Goal: Task Accomplishment & Management: Use online tool/utility

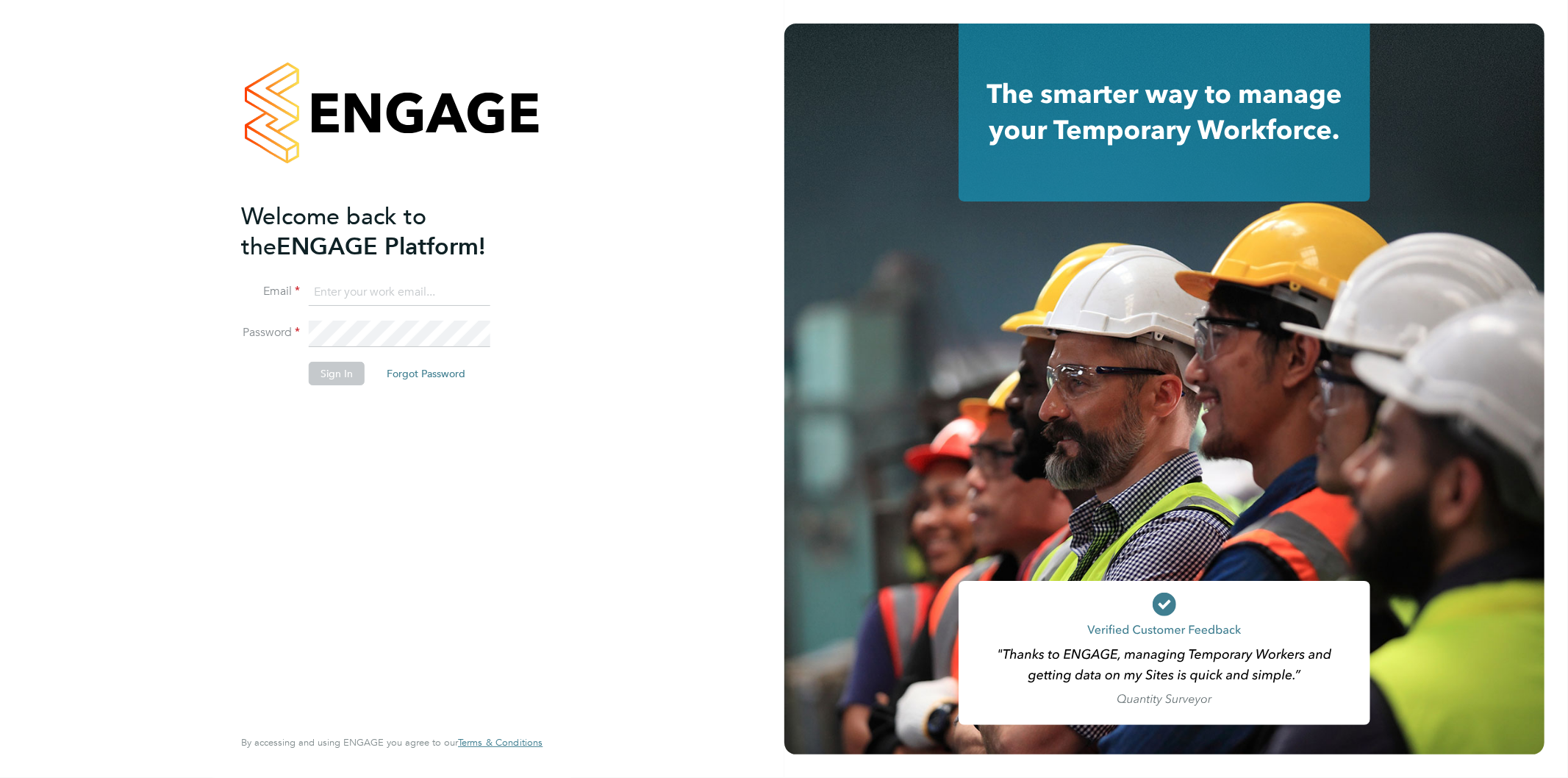
type input "Jo.morris@bhafc.co.uk"
click at [348, 457] on div "Welcome back to the ENGAGE Platform! Email Jo.morris@bhafc.co.uk Password Sign …" at bounding box center [384, 462] width 286 height 522
click at [324, 376] on button "Sign In" at bounding box center [336, 373] width 56 height 23
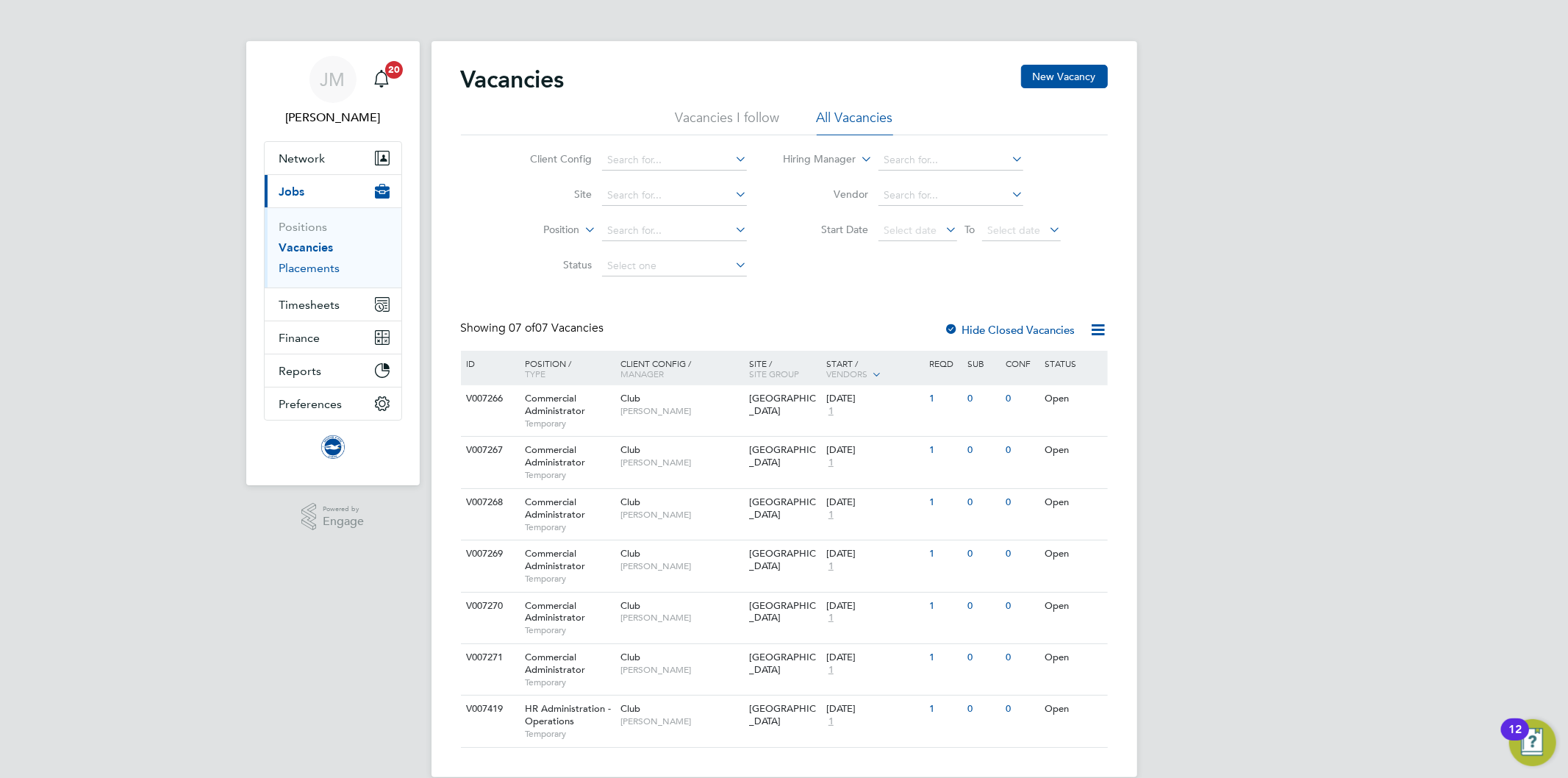
click at [313, 265] on link "Placements" at bounding box center [310, 268] width 61 height 14
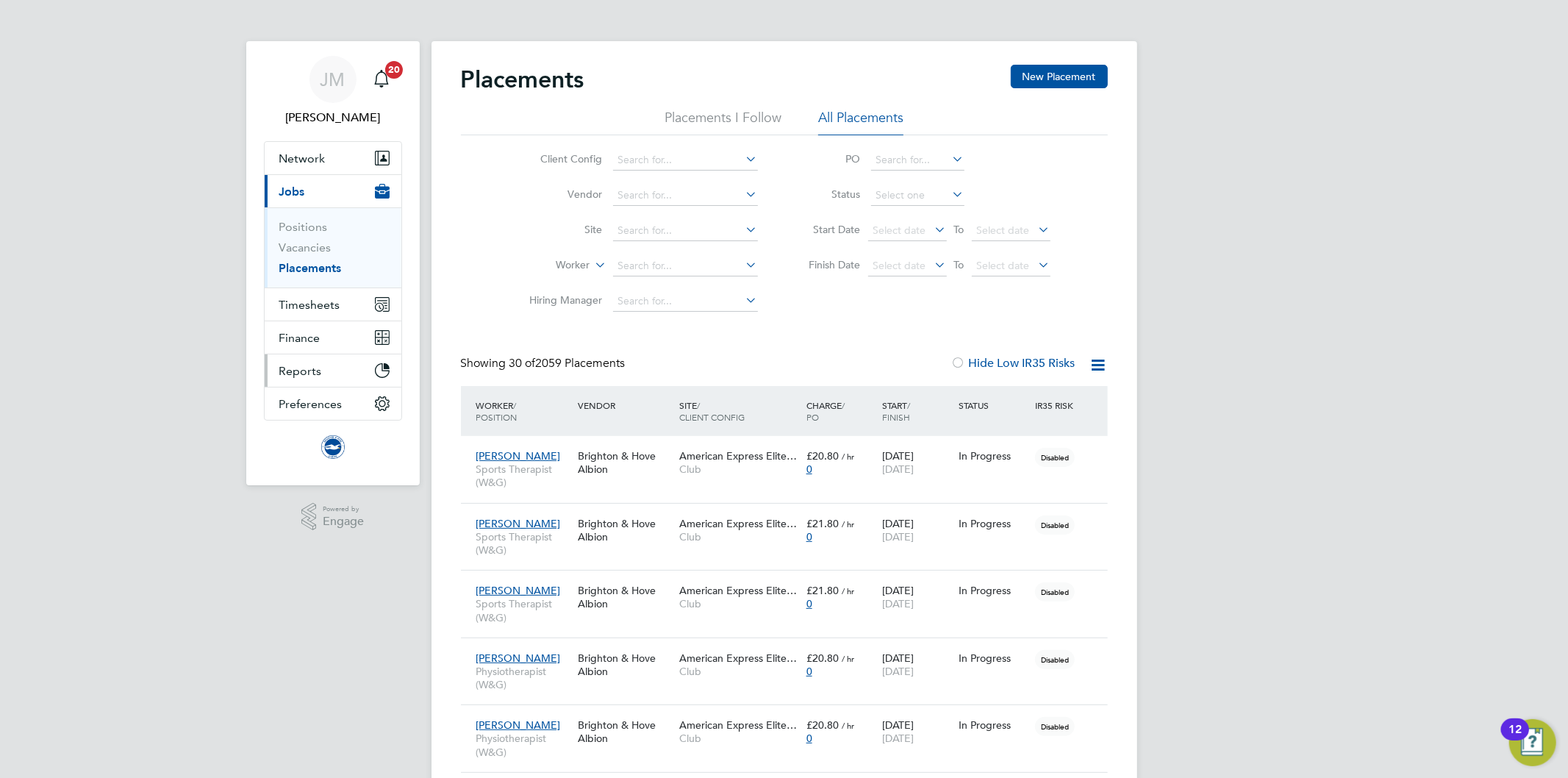
click at [307, 365] on span "Reports" at bounding box center [300, 371] width 43 height 14
click at [301, 372] on span "Reports" at bounding box center [300, 371] width 43 height 14
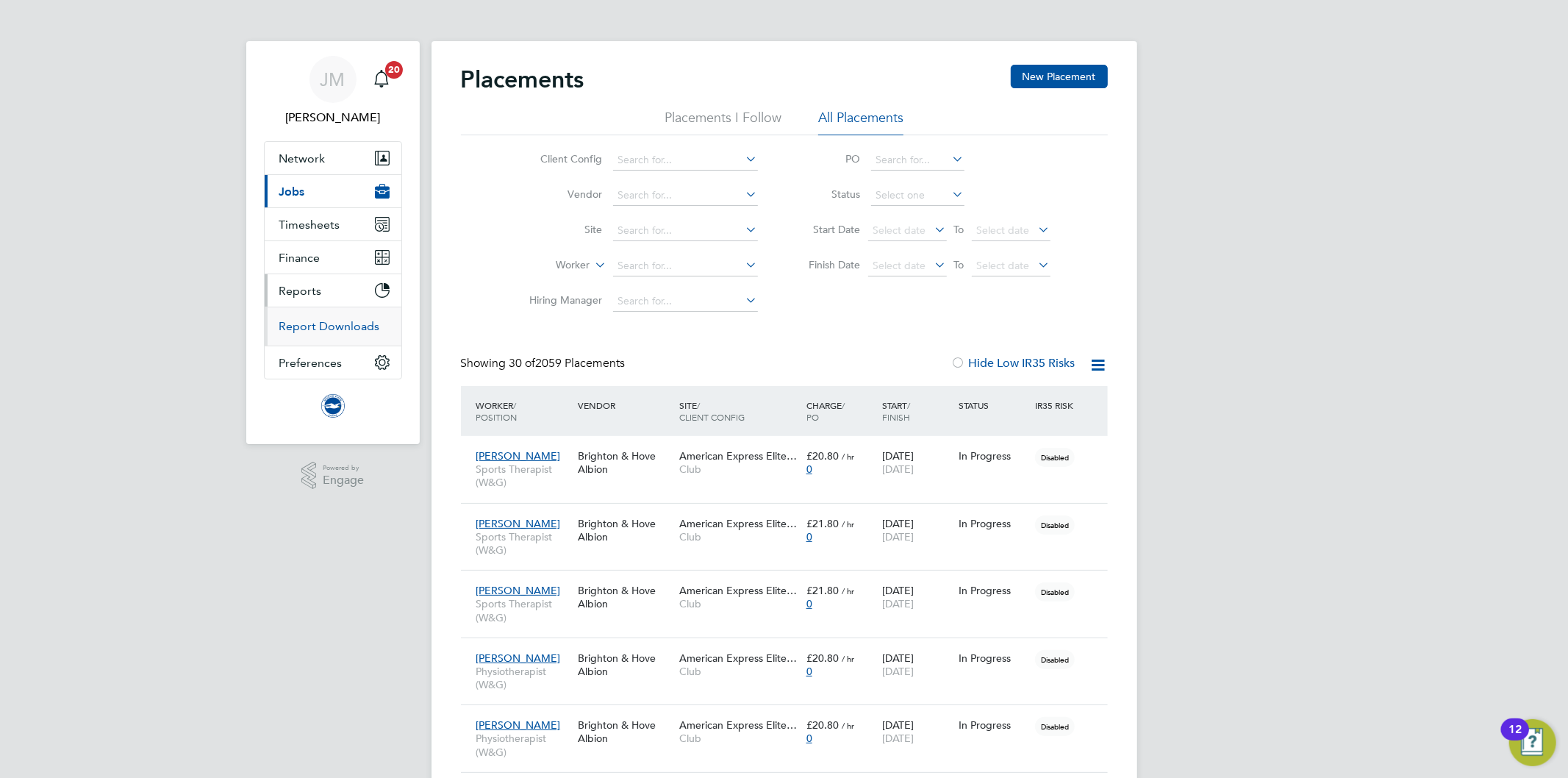
click at [304, 325] on link "Report Downloads" at bounding box center [329, 325] width 101 height 14
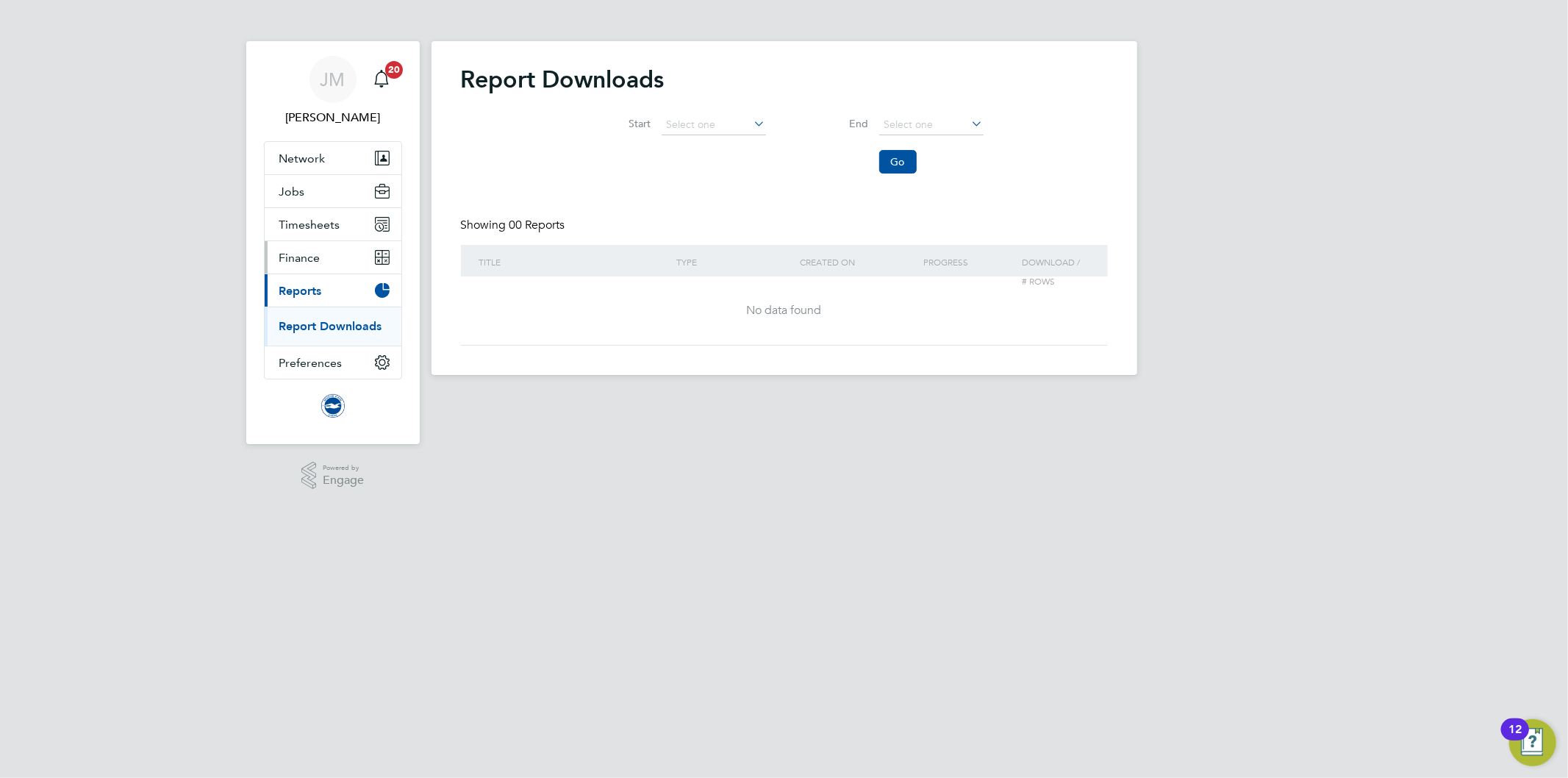
click at [291, 258] on span "Finance" at bounding box center [299, 258] width 41 height 14
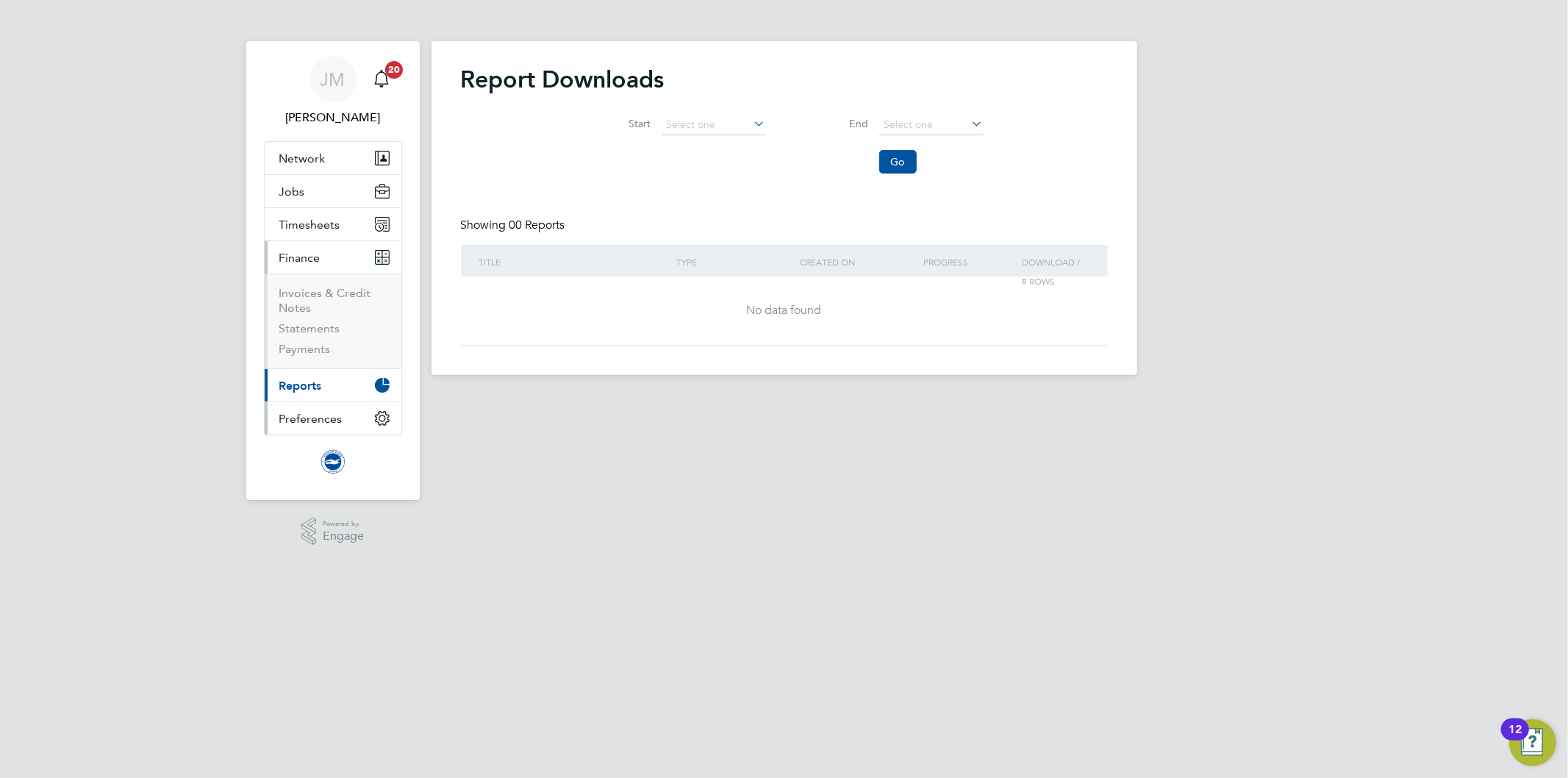
click at [318, 415] on span "Preferences" at bounding box center [310, 418] width 63 height 14
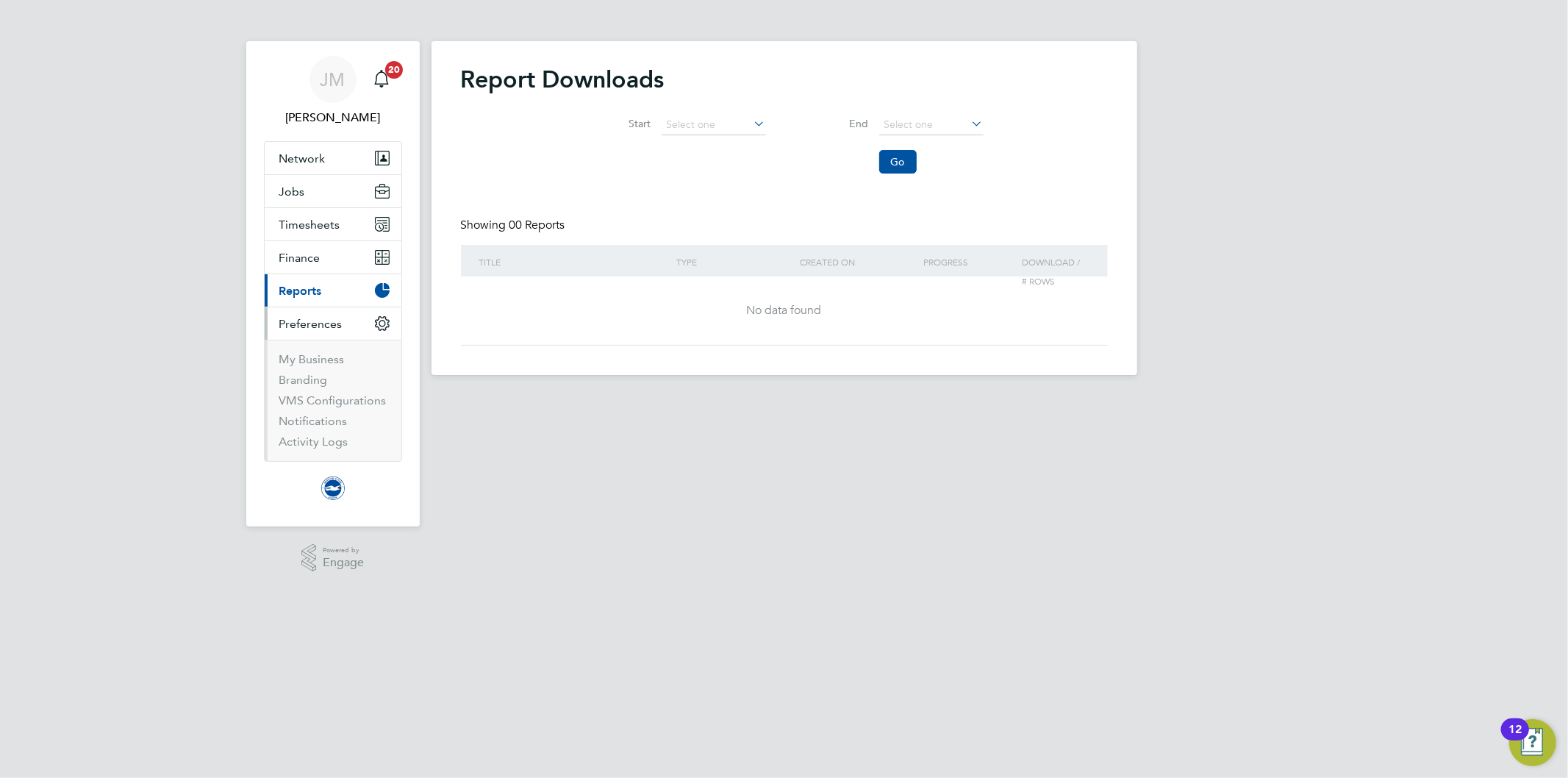
click at [297, 287] on span "Reports" at bounding box center [300, 290] width 43 height 14
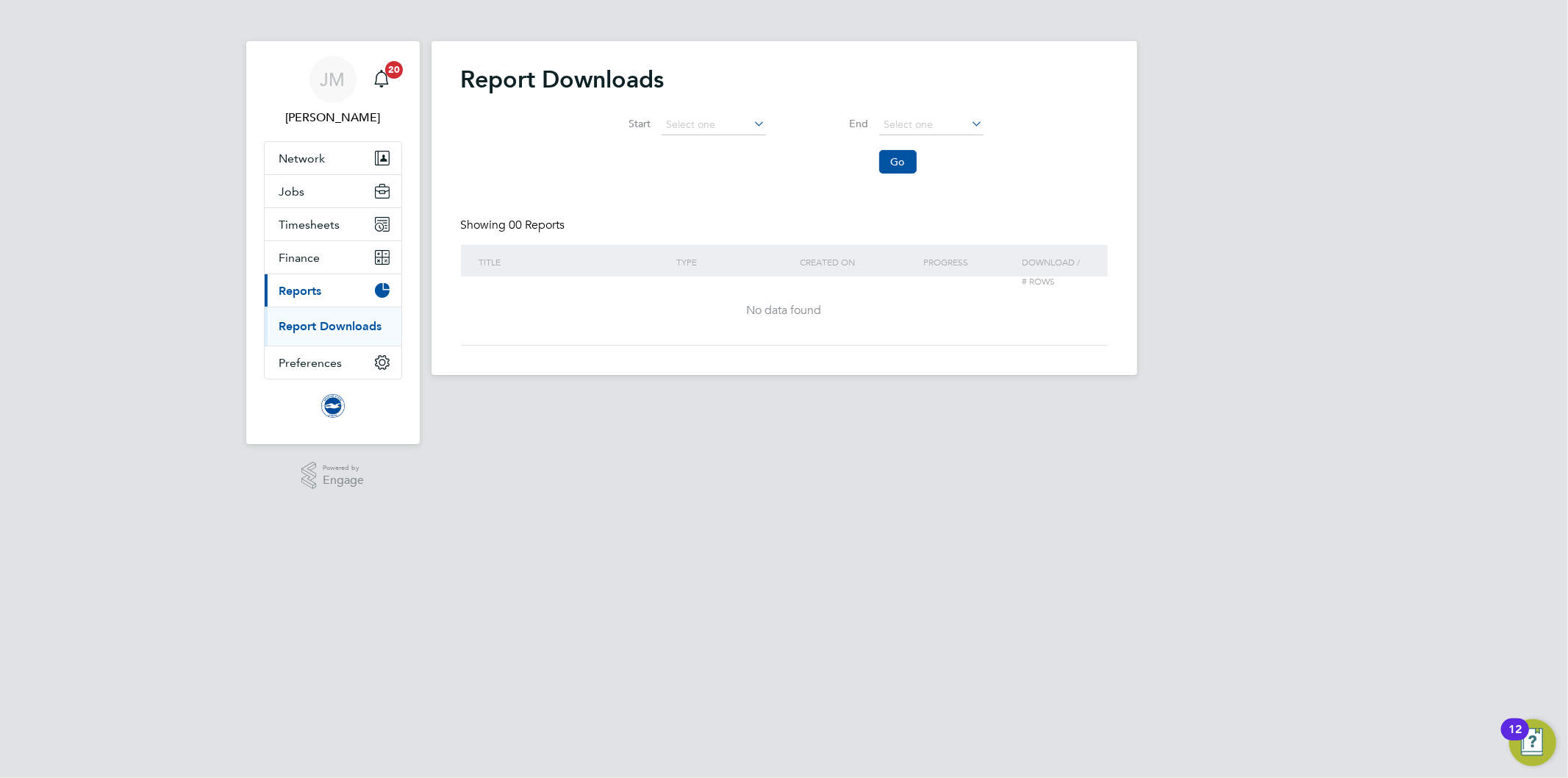
click at [300, 328] on link "Report Downloads" at bounding box center [330, 325] width 103 height 14
click at [346, 329] on link "Report Downloads" at bounding box center [330, 325] width 103 height 14
click at [290, 290] on span "Reports" at bounding box center [300, 290] width 43 height 14
click at [297, 282] on button "Current page: Reports" at bounding box center [334, 290] width 137 height 32
click at [297, 187] on span "Jobs" at bounding box center [292, 191] width 26 height 14
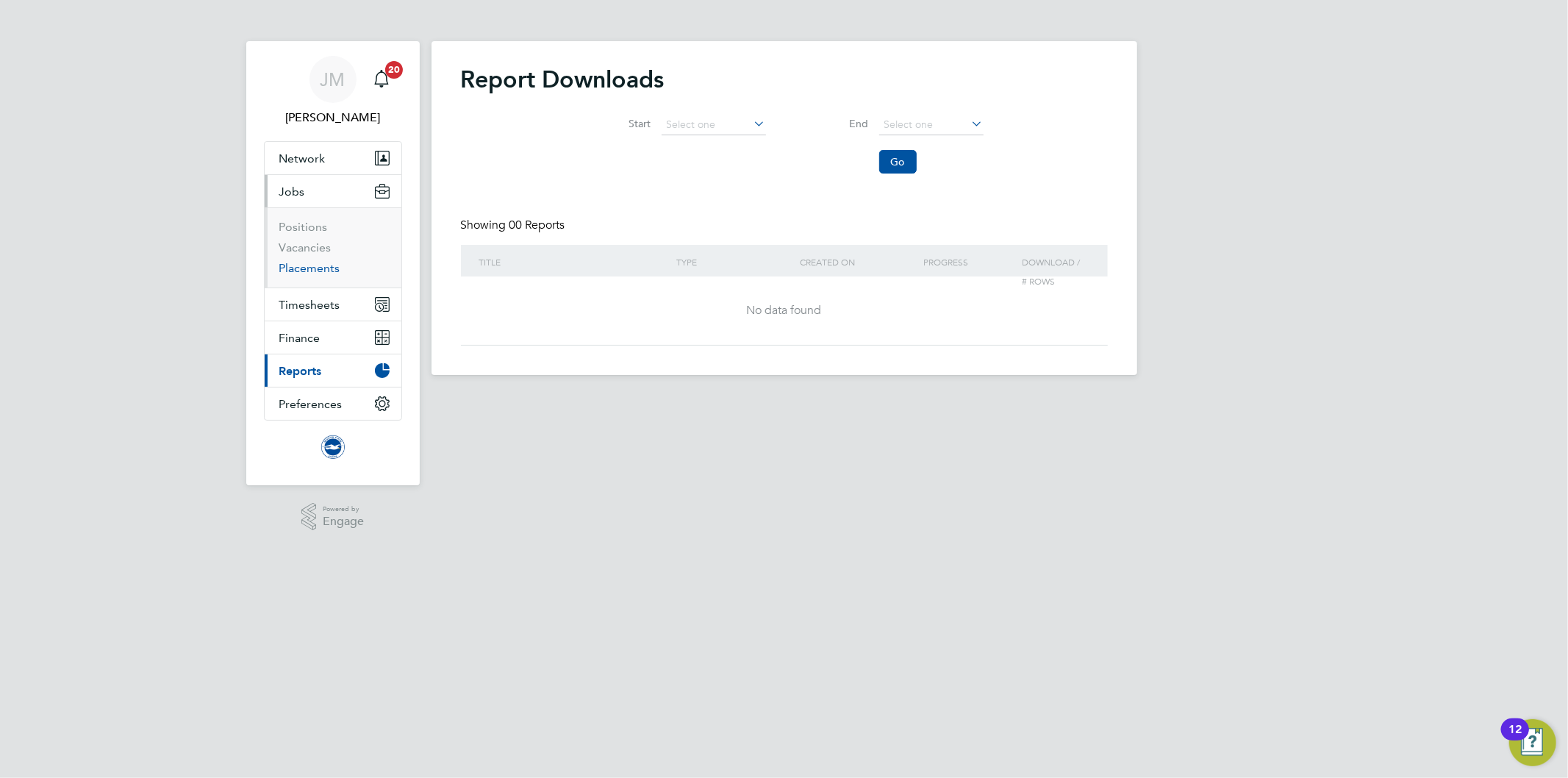
click at [311, 268] on link "Placements" at bounding box center [310, 268] width 61 height 14
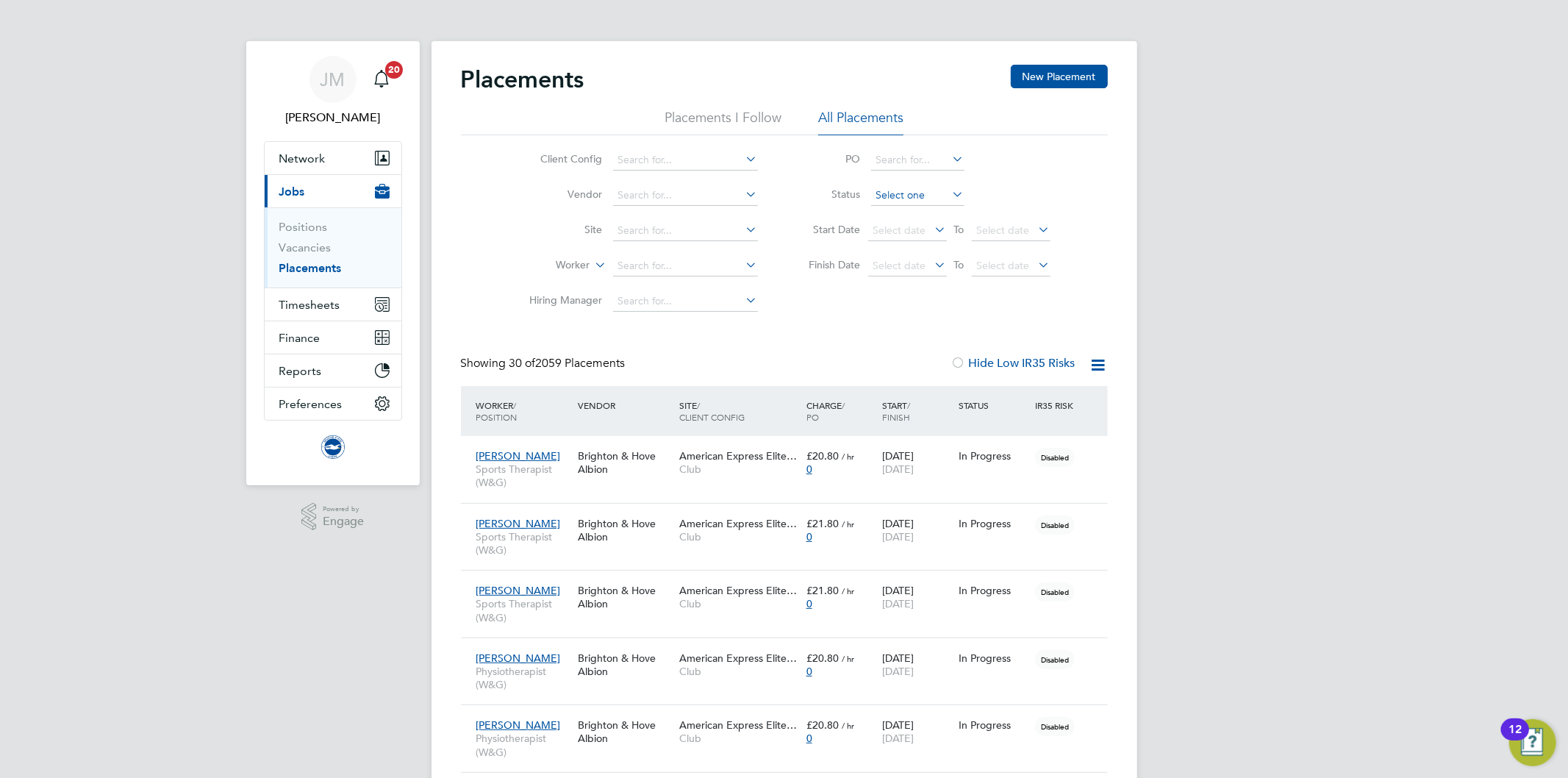
click at [944, 197] on input at bounding box center [917, 196] width 94 height 20
click at [914, 215] on li "Active" at bounding box center [917, 215] width 95 height 19
type input "Active"
click at [1096, 364] on icon at bounding box center [1099, 365] width 19 height 19
click at [1048, 402] on li "Download Placements Report" at bounding box center [1026, 400] width 157 height 20
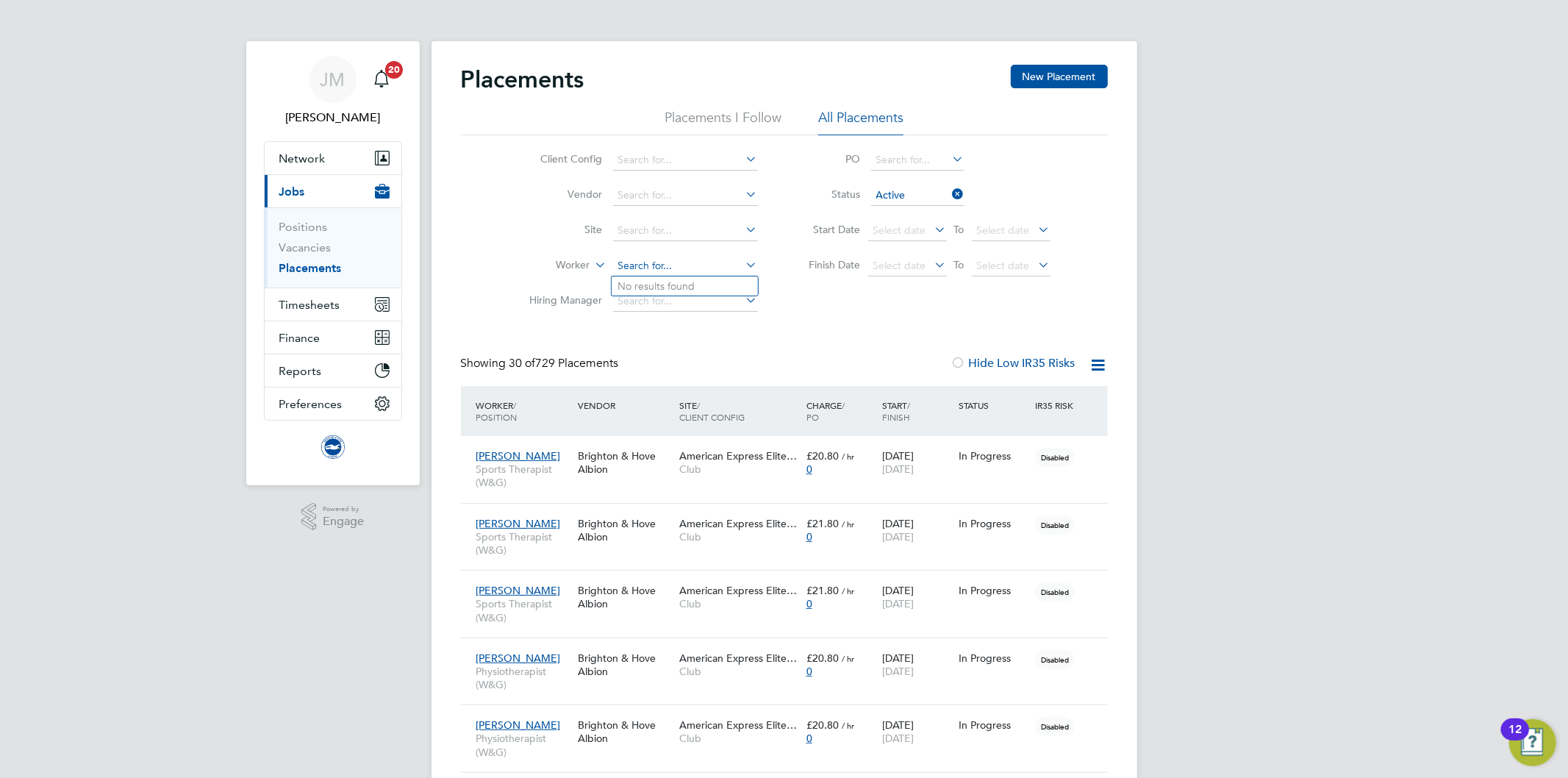
click at [639, 263] on input at bounding box center [686, 266] width 145 height 20
click at [651, 305] on li "[PERSON_NAME]" at bounding box center [702, 306] width 182 height 19
type input "[PERSON_NAME]"
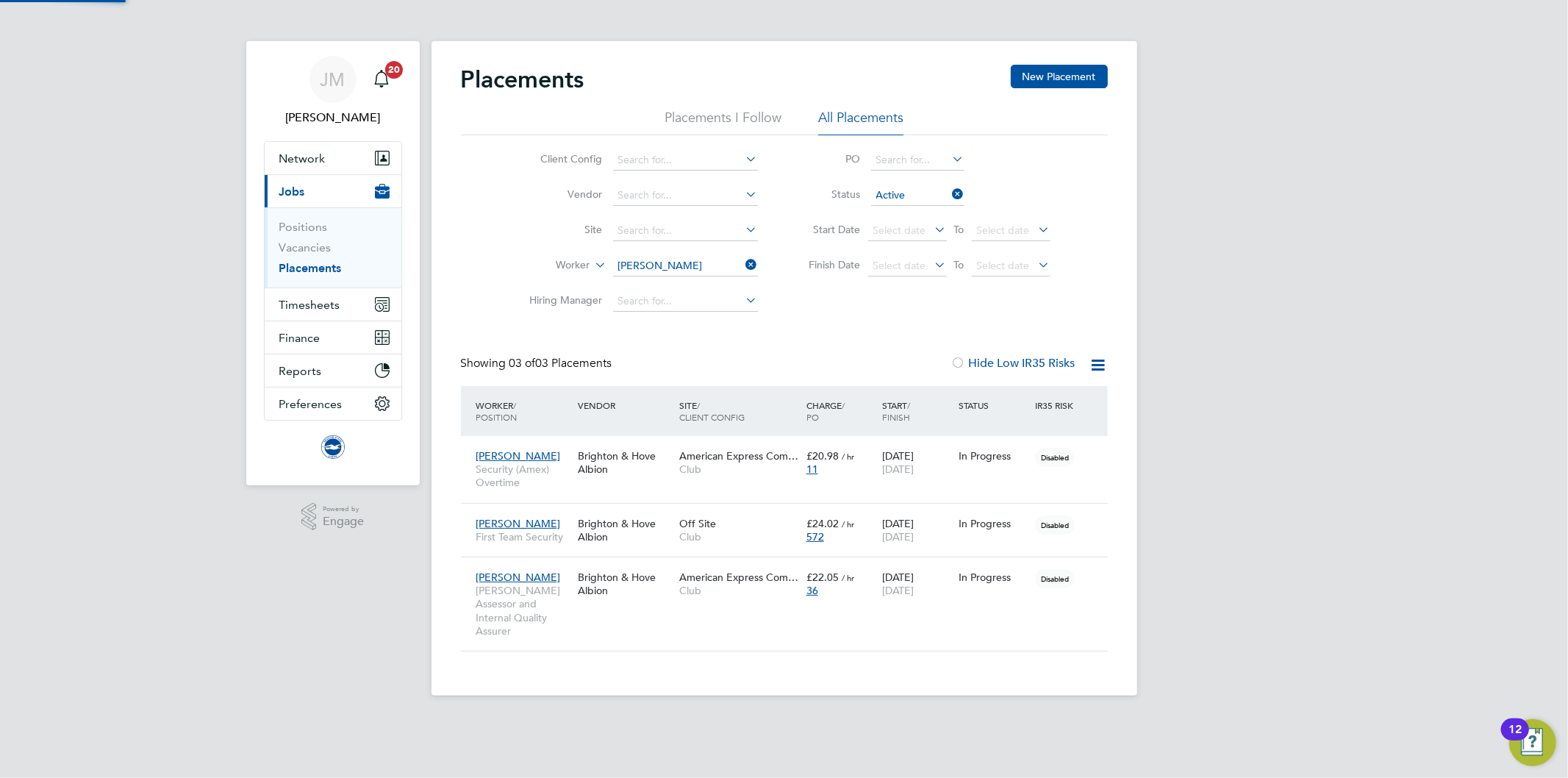
scroll to position [41, 128]
click at [550, 602] on span "[PERSON_NAME] Assessor and Internal Quality Assurer" at bounding box center [524, 611] width 95 height 54
click at [743, 262] on icon at bounding box center [743, 264] width 0 height 20
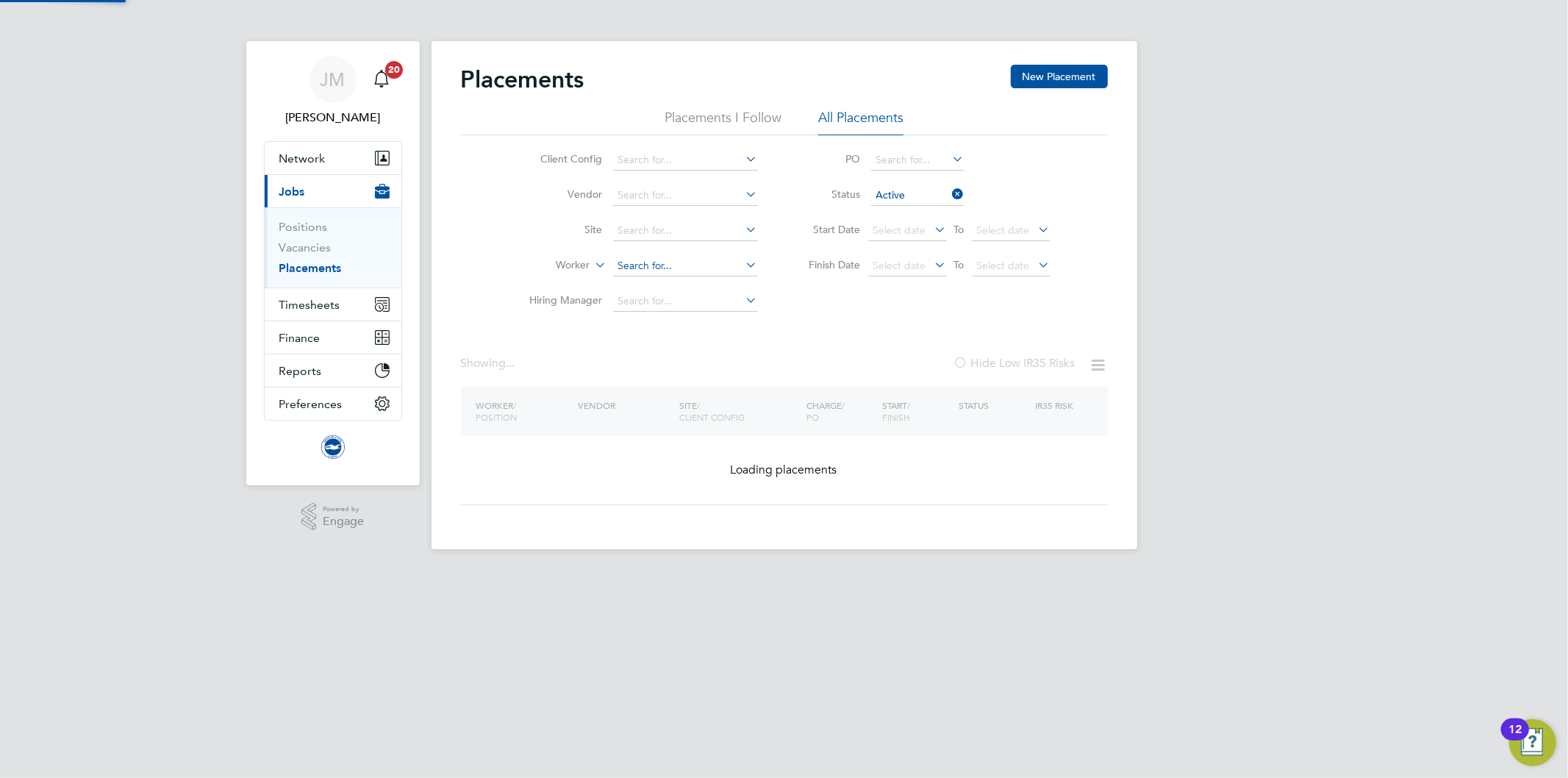
click at [651, 269] on input at bounding box center [686, 266] width 145 height 20
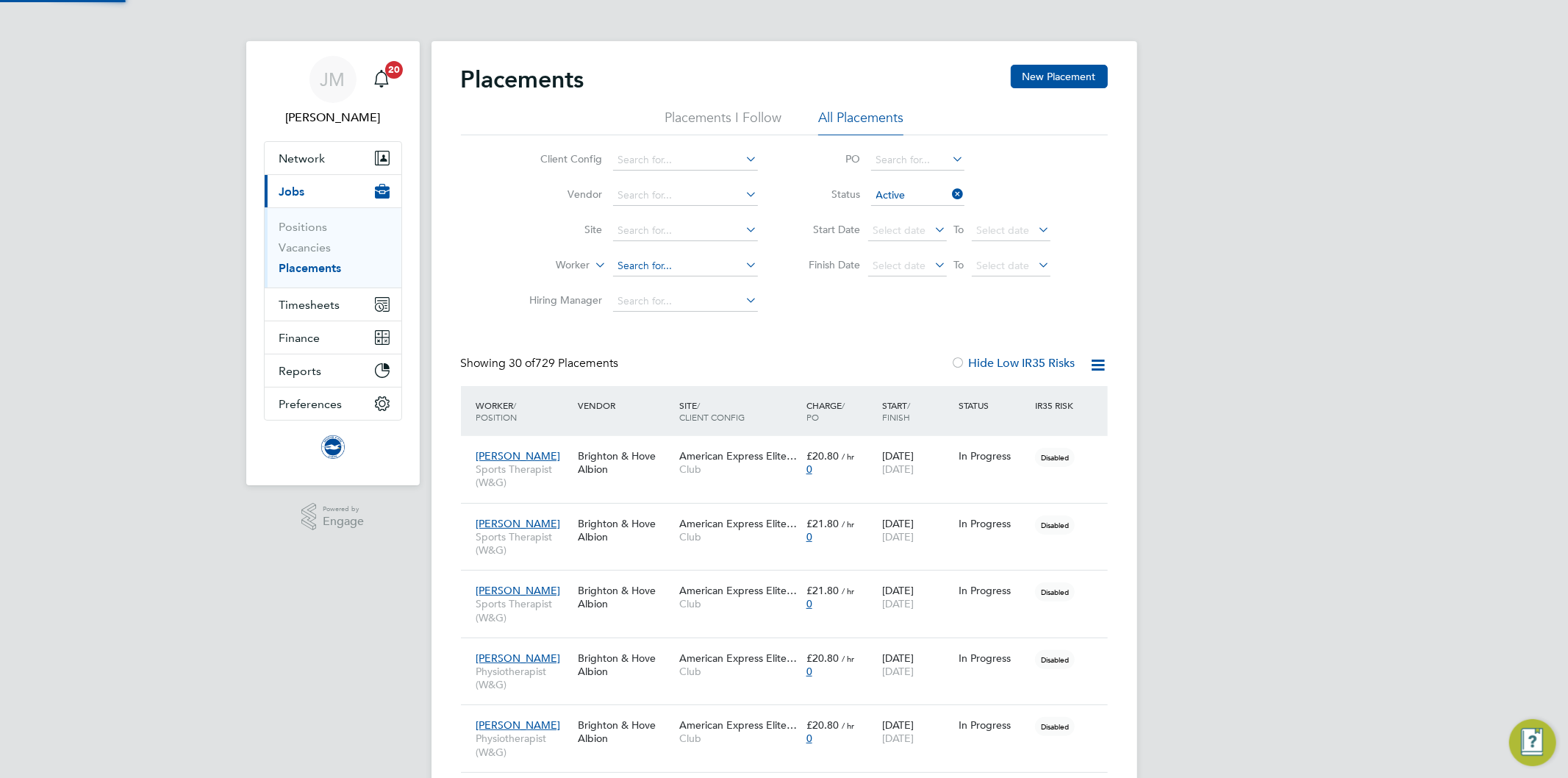
scroll to position [41, 128]
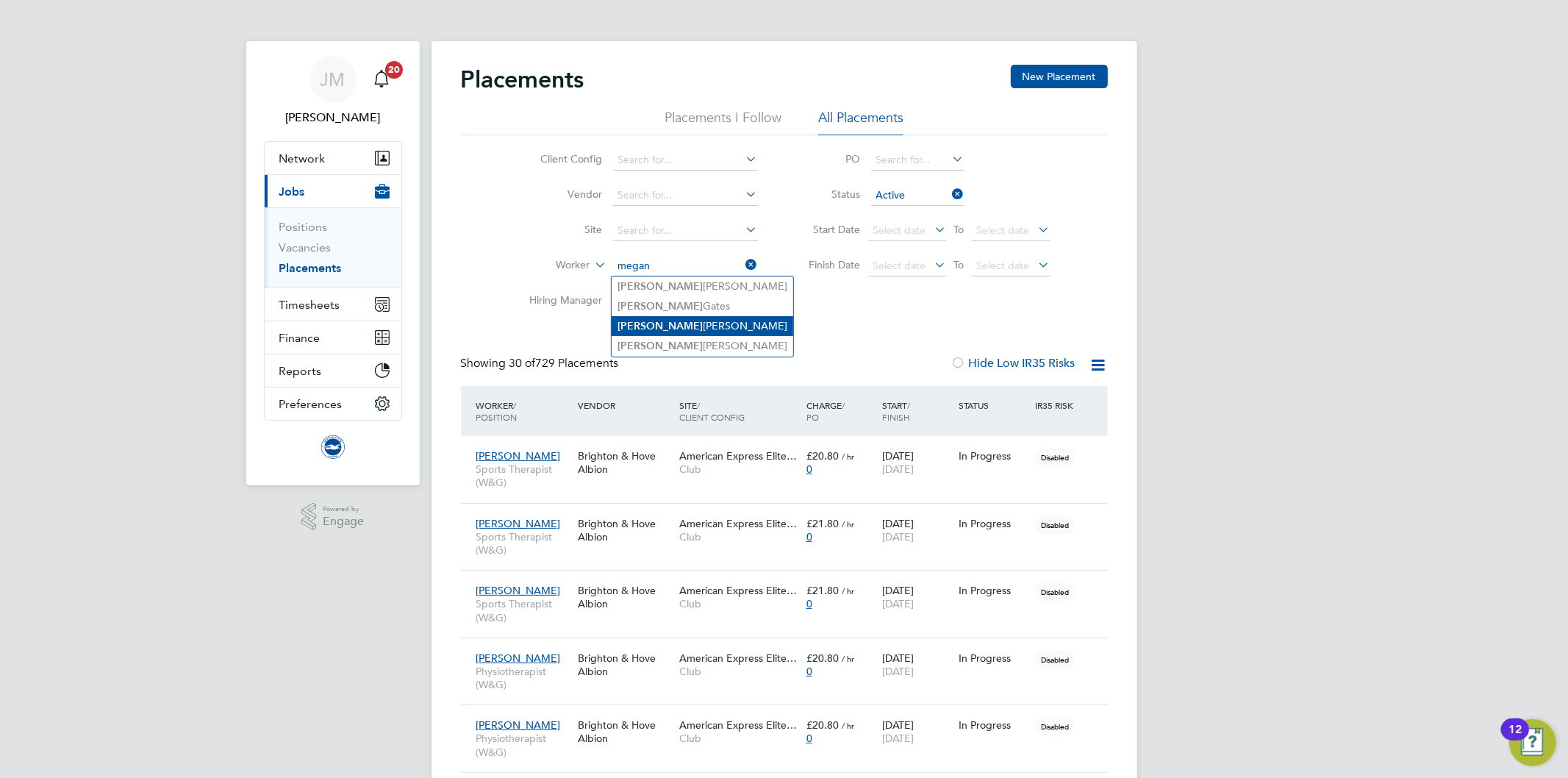
drag, startPoint x: 679, startPoint y: 320, endPoint x: 689, endPoint y: 322, distance: 10.2
click at [680, 320] on li "[PERSON_NAME]" at bounding box center [702, 325] width 182 height 19
type input "[PERSON_NAME]"
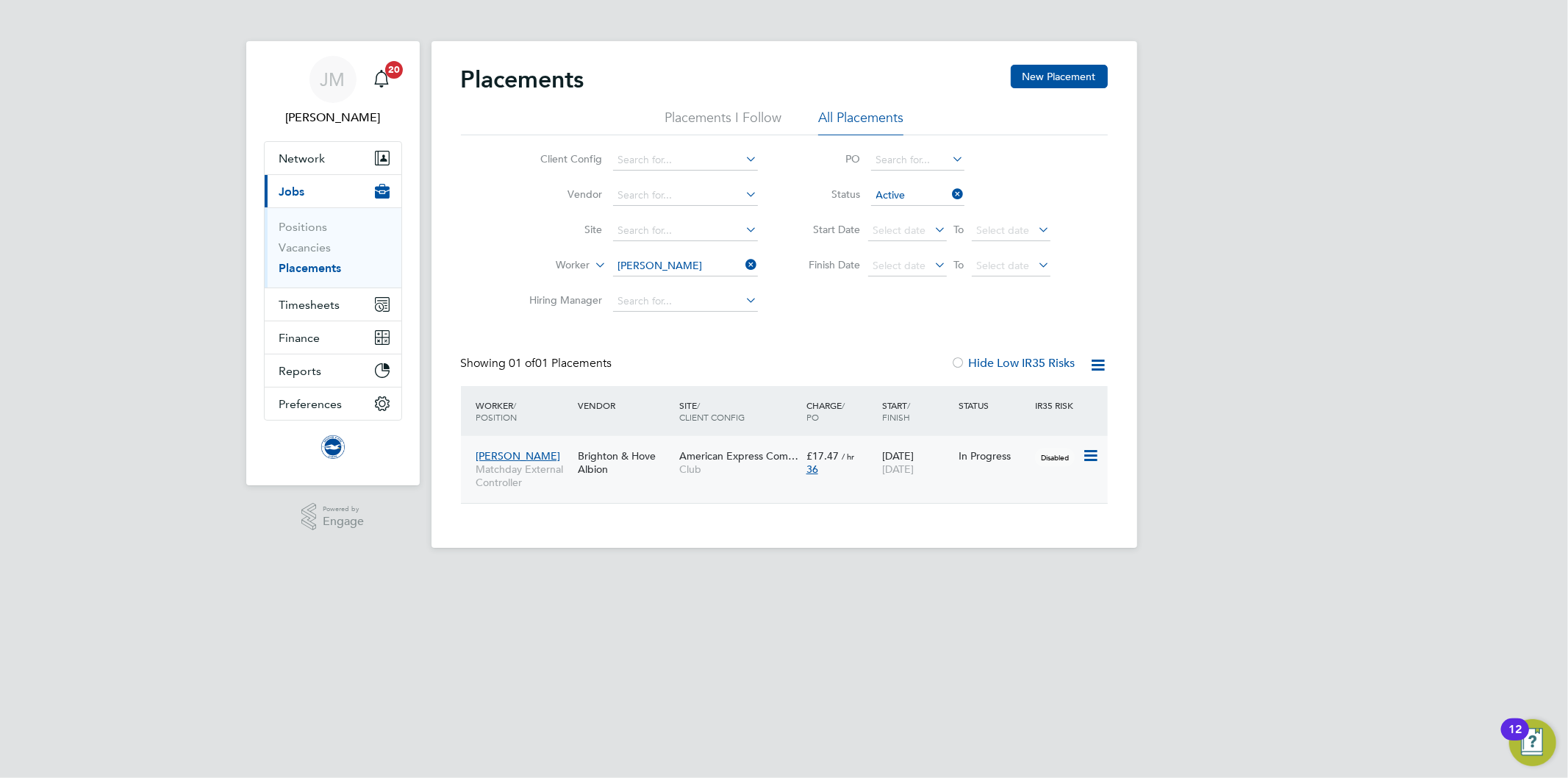
click at [516, 471] on span "Matchday External Controller" at bounding box center [524, 476] width 95 height 27
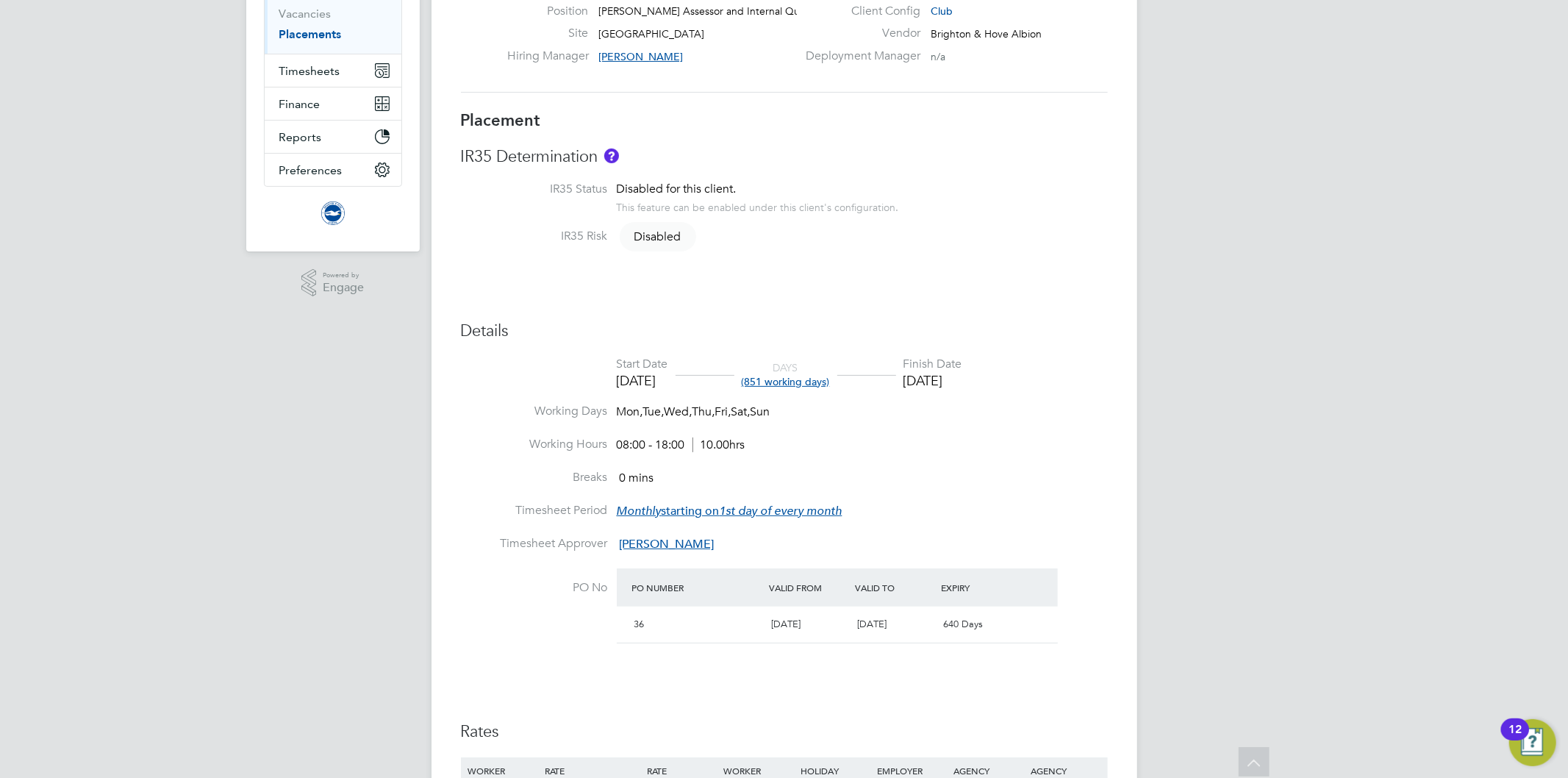
scroll to position [201, 0]
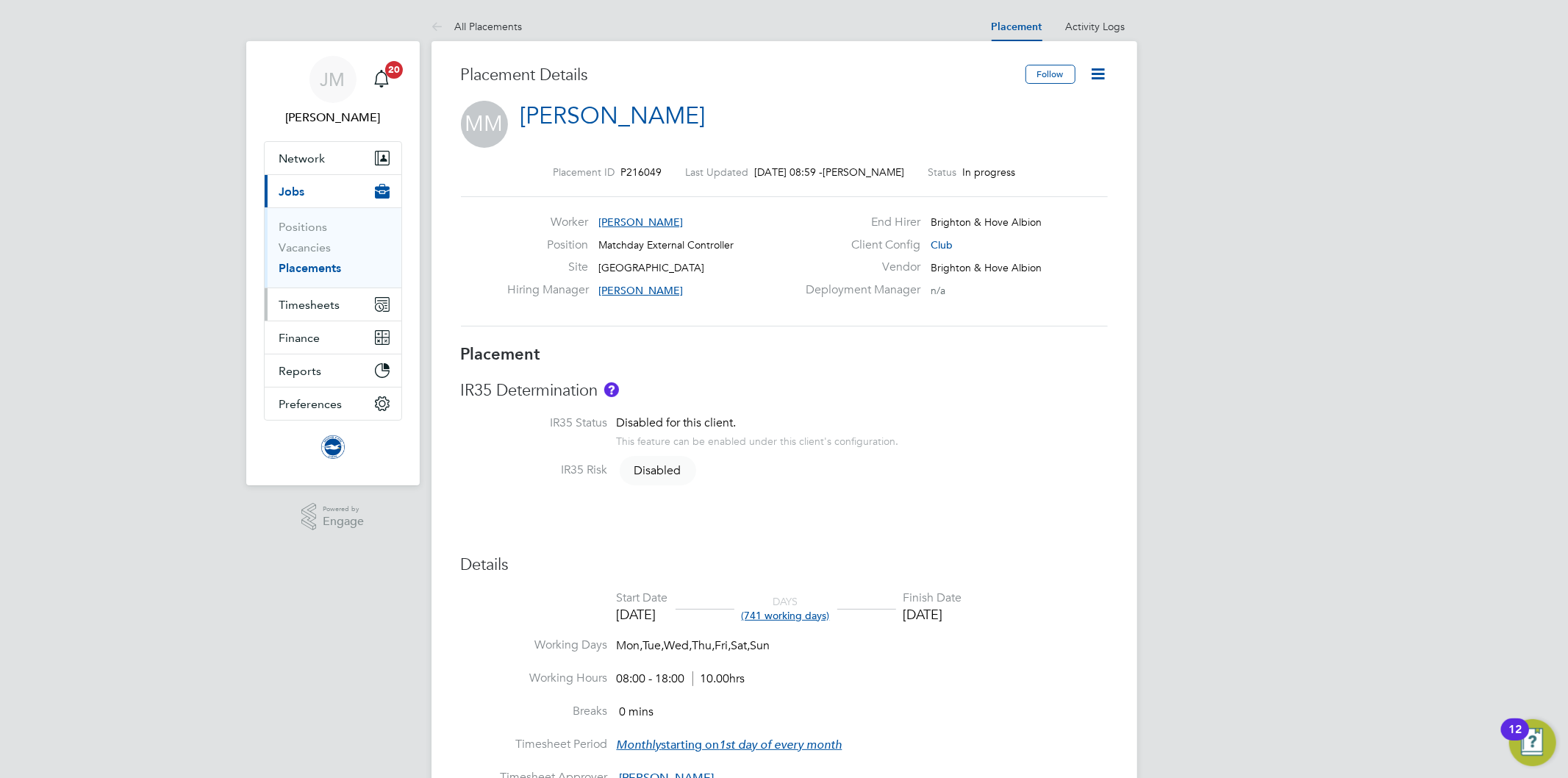
click at [302, 300] on span "Timesheets" at bounding box center [310, 304] width 61 height 14
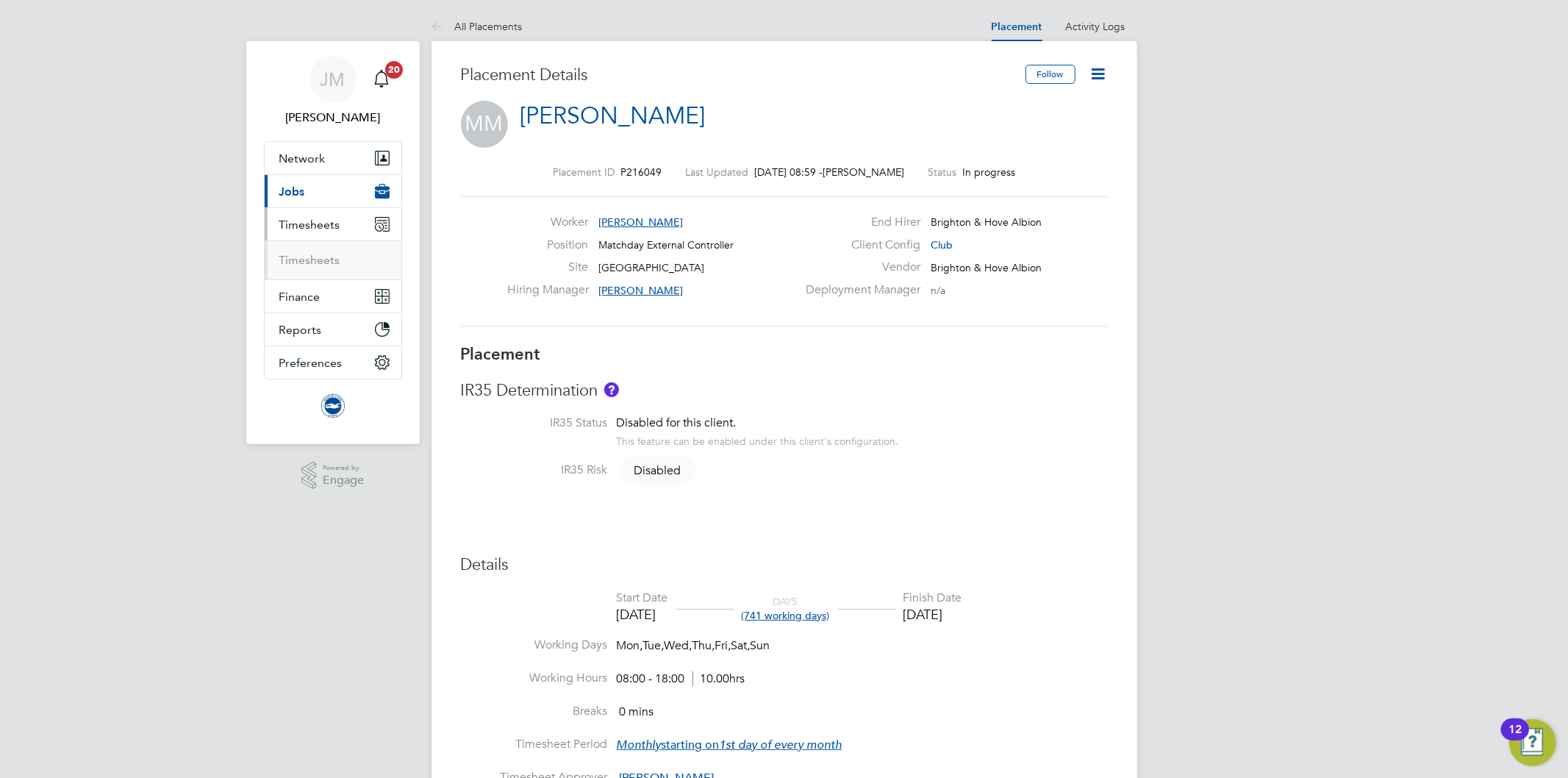
click at [307, 251] on ul "Timesheets" at bounding box center [334, 260] width 137 height 39
click at [307, 261] on link "Timesheets" at bounding box center [310, 260] width 61 height 14
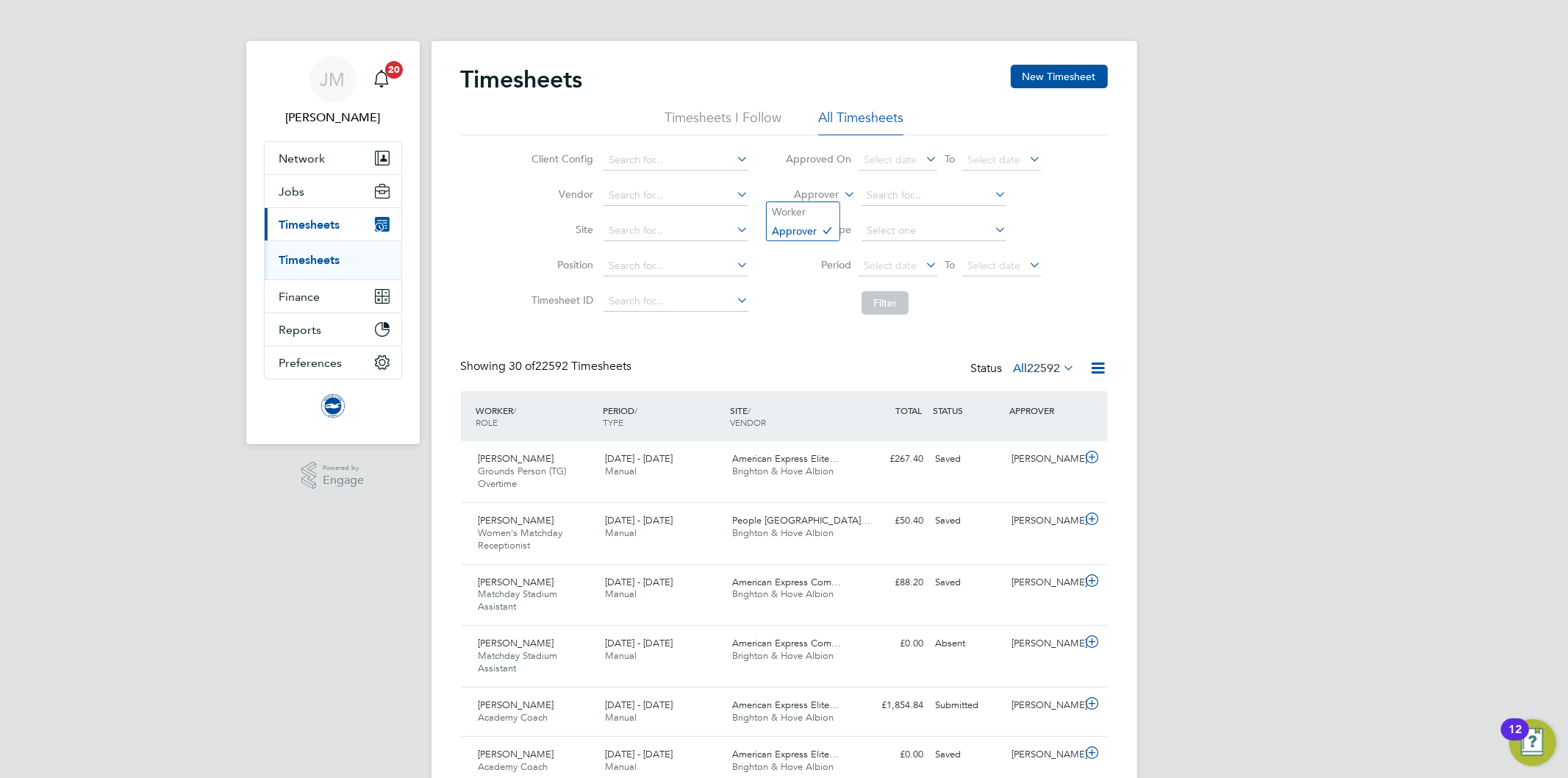
click at [841, 189] on icon at bounding box center [841, 190] width 0 height 13
click at [809, 217] on li "Worker" at bounding box center [803, 211] width 73 height 19
click at [894, 199] on input at bounding box center [934, 196] width 145 height 20
click at [892, 206] on li "Megan Mo rris" at bounding box center [934, 215] width 146 height 19
type input "[PERSON_NAME]"
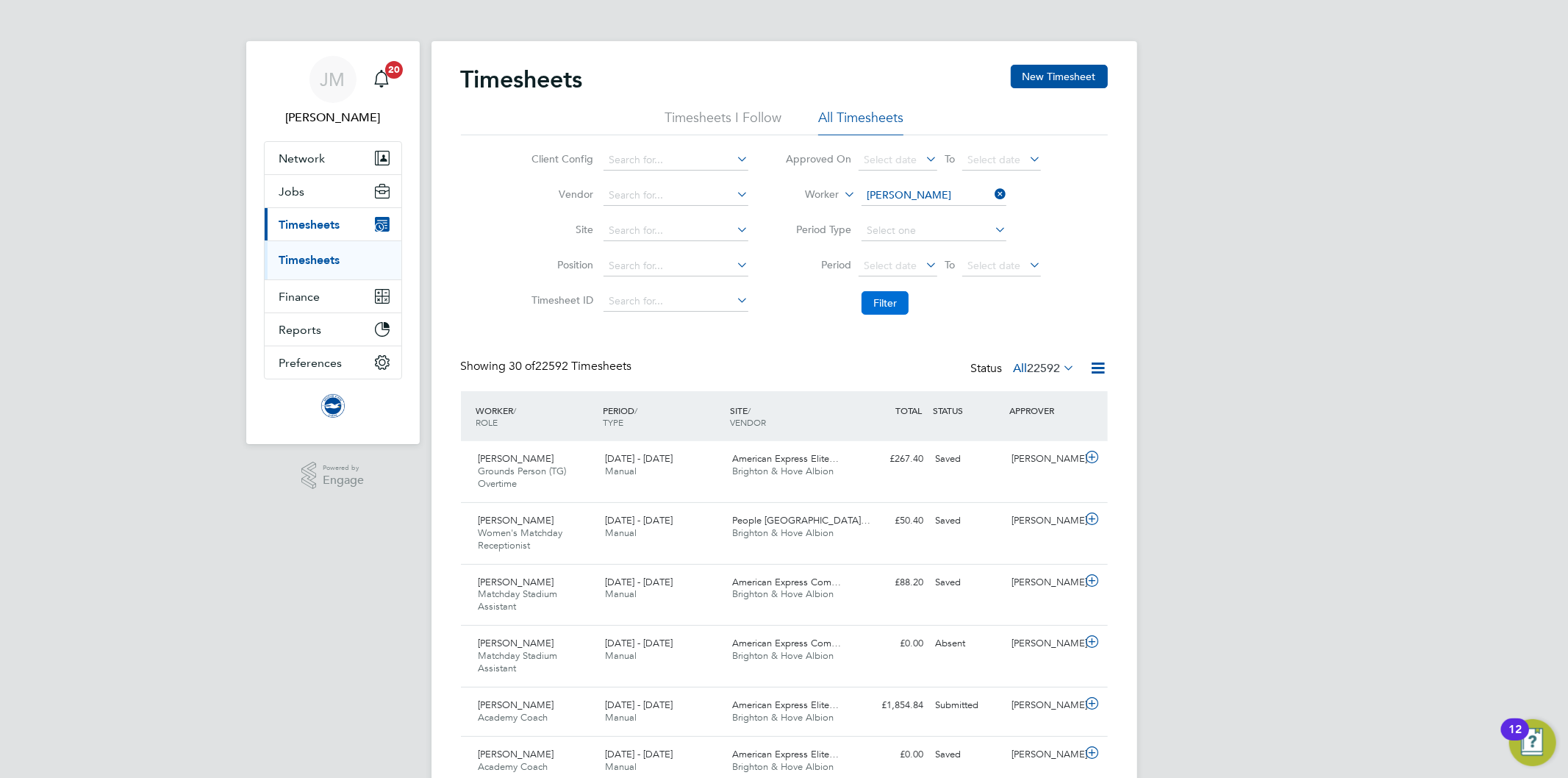
click at [880, 299] on button "Filter" at bounding box center [885, 302] width 47 height 23
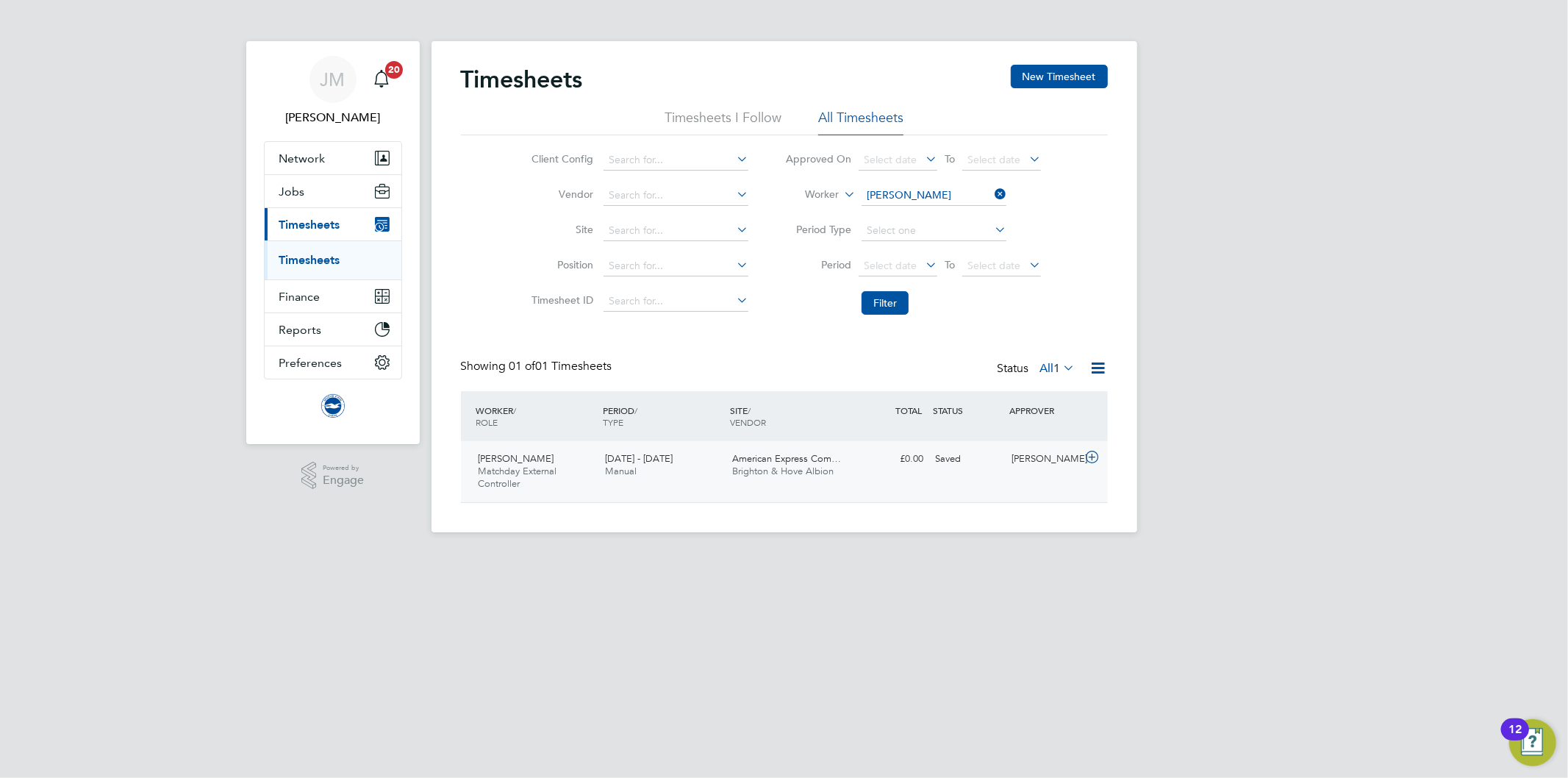
click at [777, 469] on span "Brighton & Hove Albion" at bounding box center [782, 470] width 101 height 12
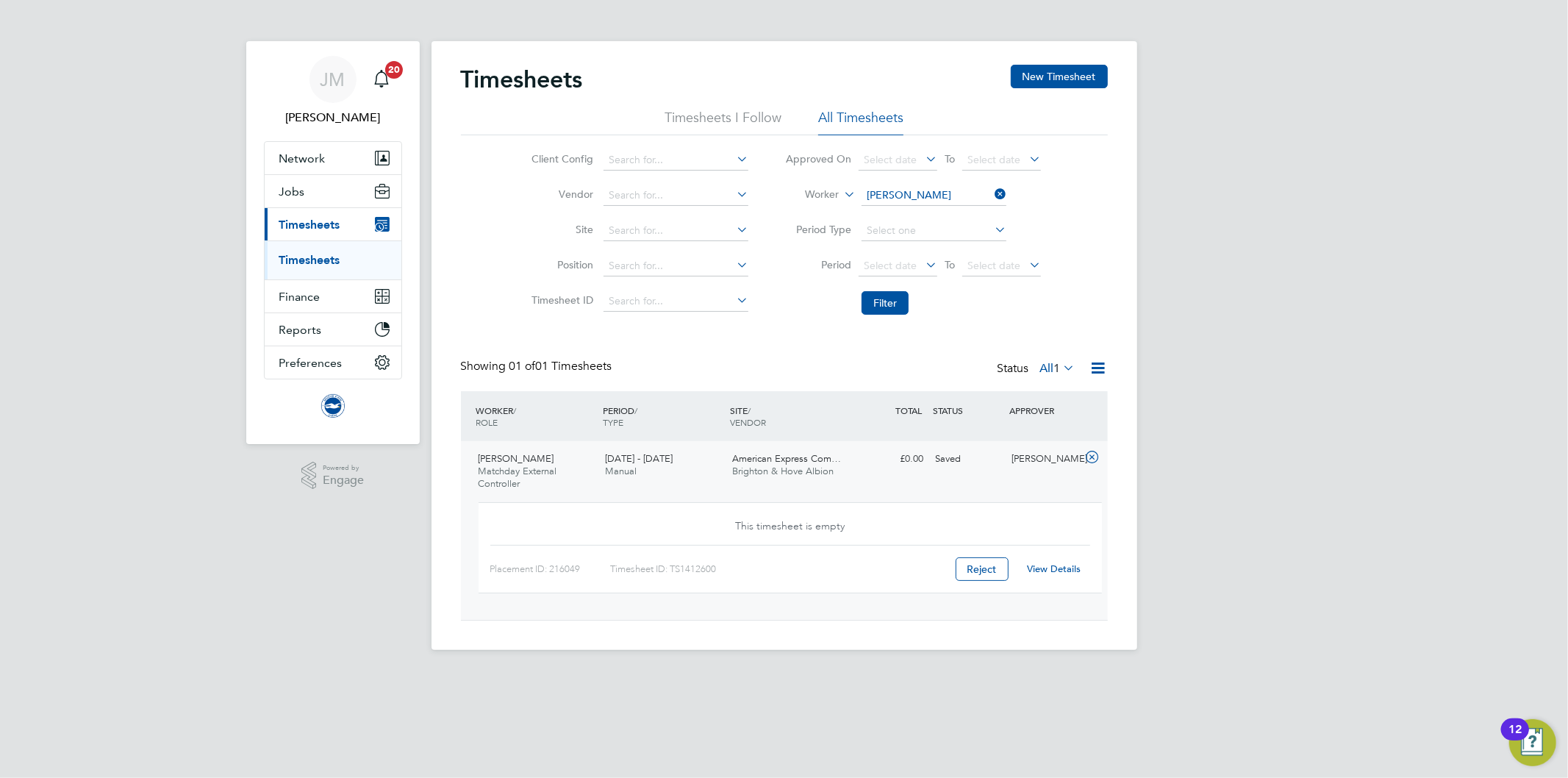
click at [298, 262] on link "Timesheets" at bounding box center [310, 260] width 61 height 14
click at [305, 225] on span "Timesheets" at bounding box center [310, 224] width 61 height 14
click at [322, 262] on link "Timesheets" at bounding box center [310, 260] width 61 height 14
click at [1093, 456] on icon at bounding box center [1092, 457] width 19 height 12
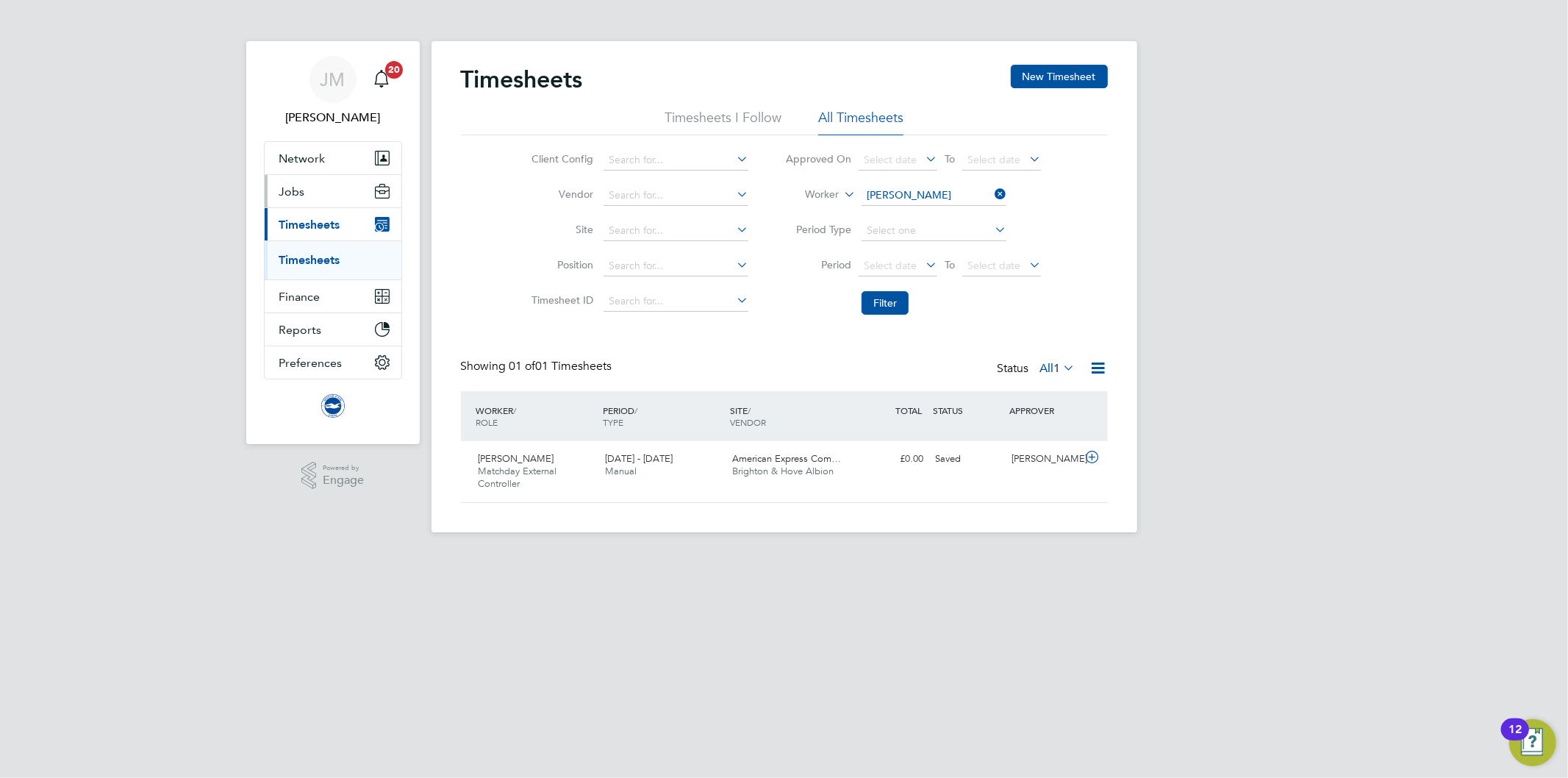
click at [285, 193] on span "Jobs" at bounding box center [292, 191] width 26 height 14
